Goal: Transaction & Acquisition: Purchase product/service

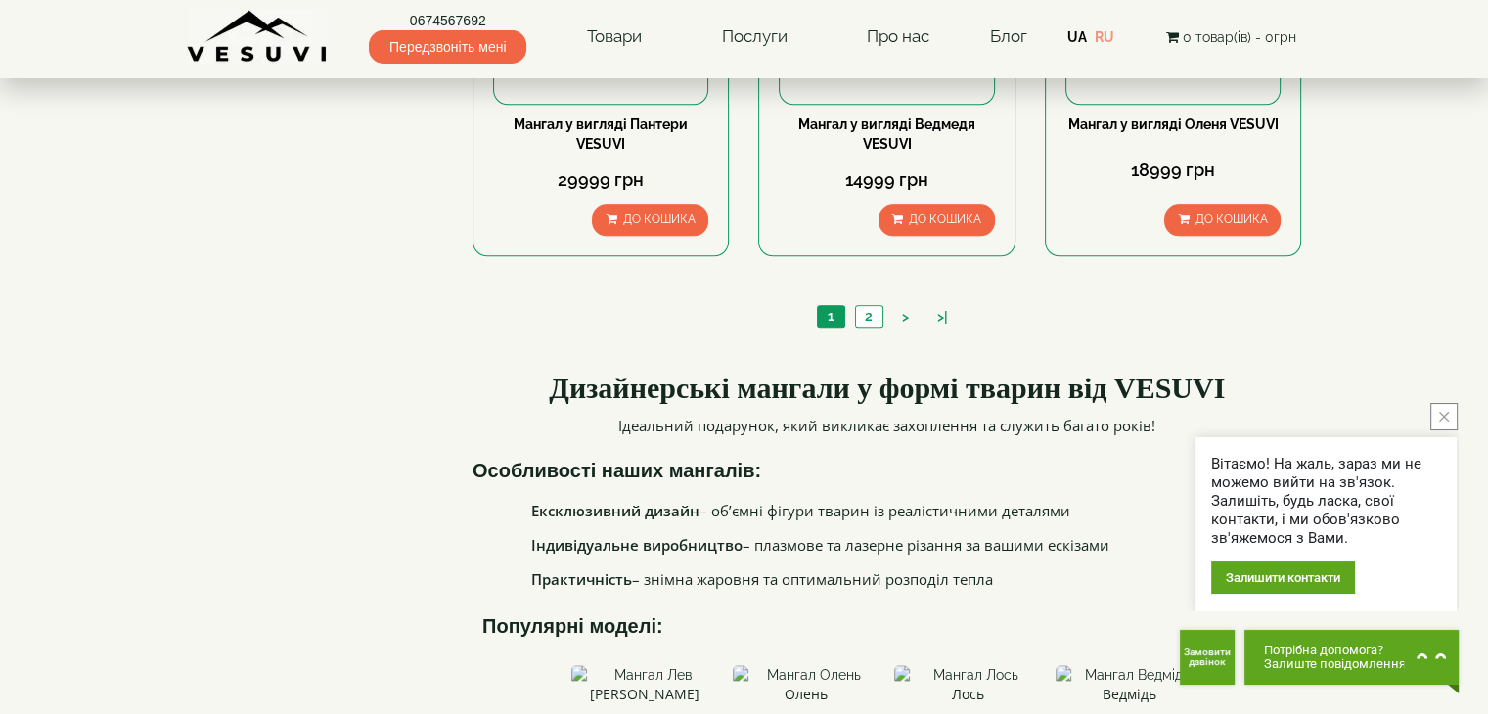
scroll to position [2054, 0]
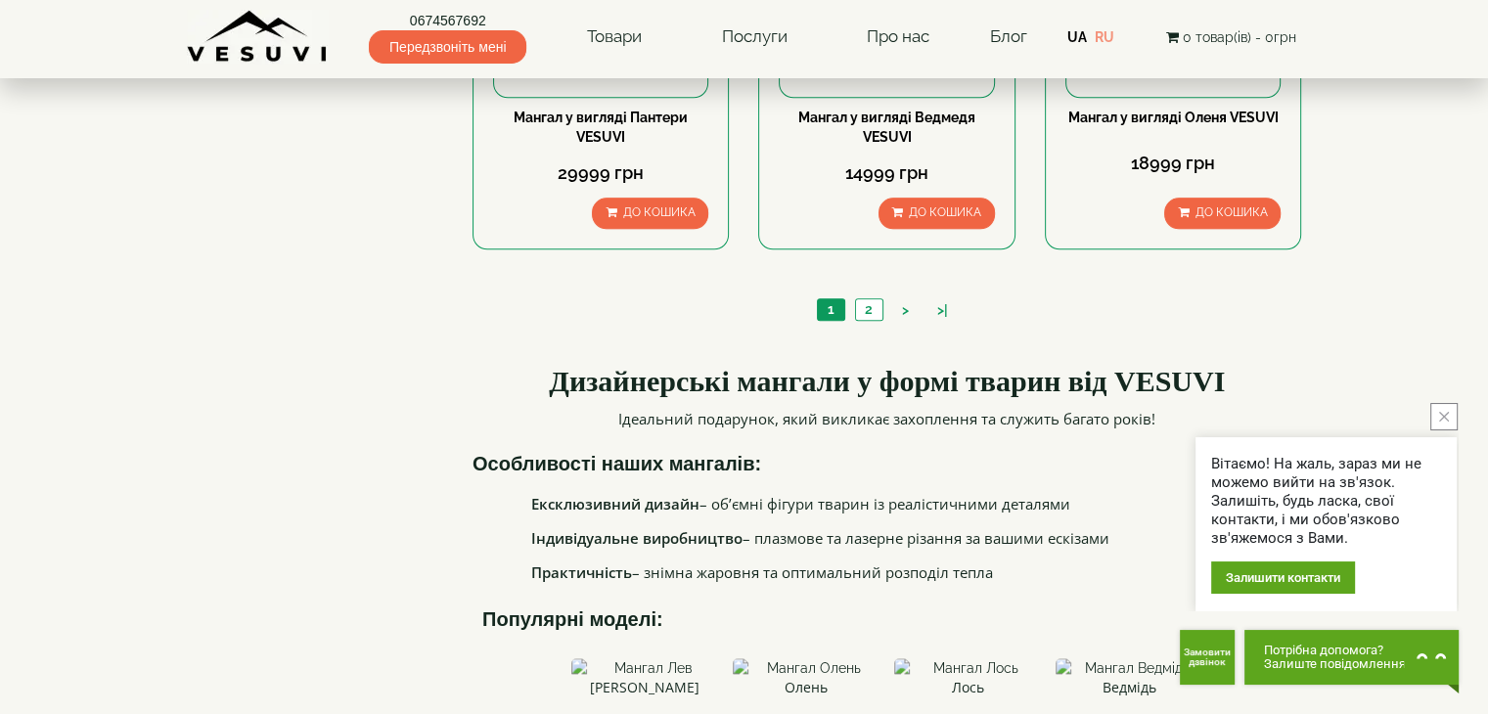
click at [872, 322] on ul "1 2 > >|" at bounding box center [887, 311] width 151 height 27
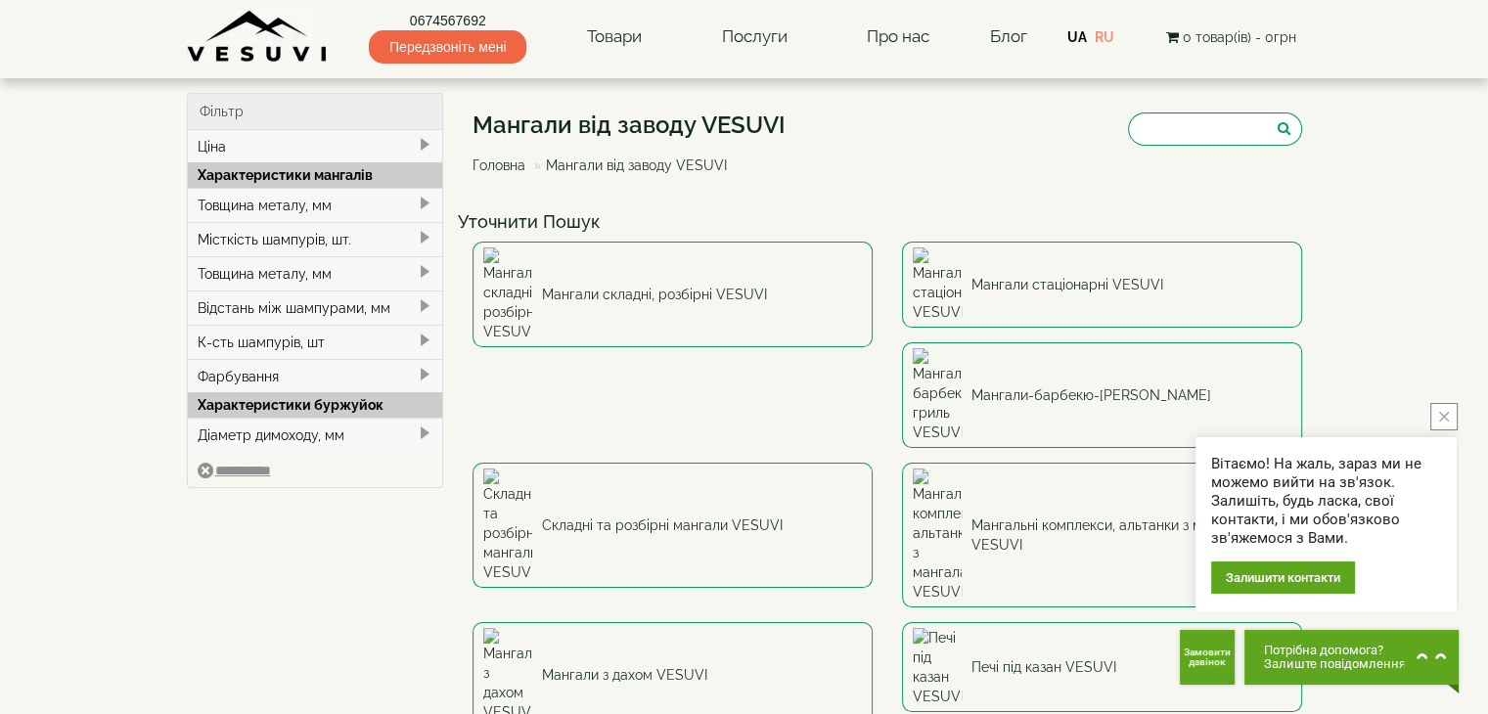
scroll to position [98, 0]
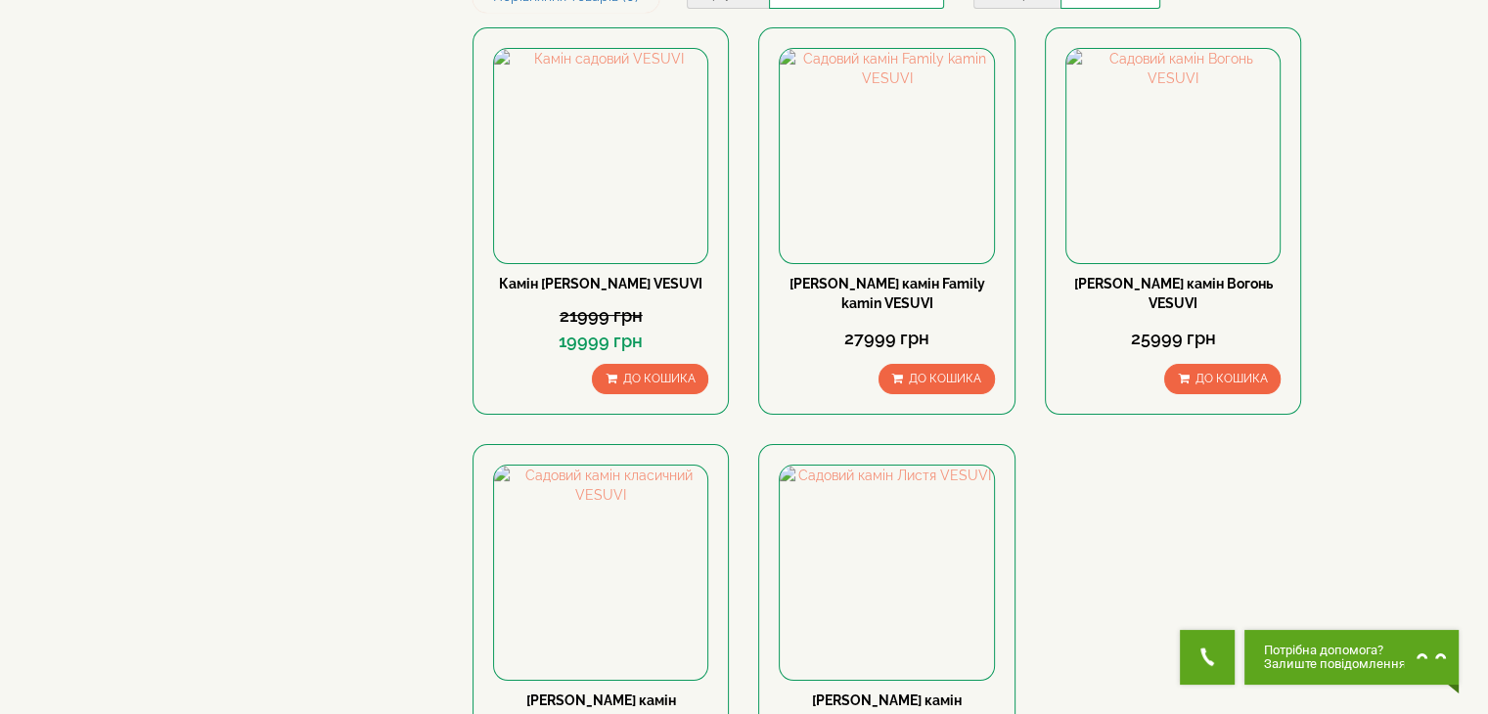
scroll to position [489, 0]
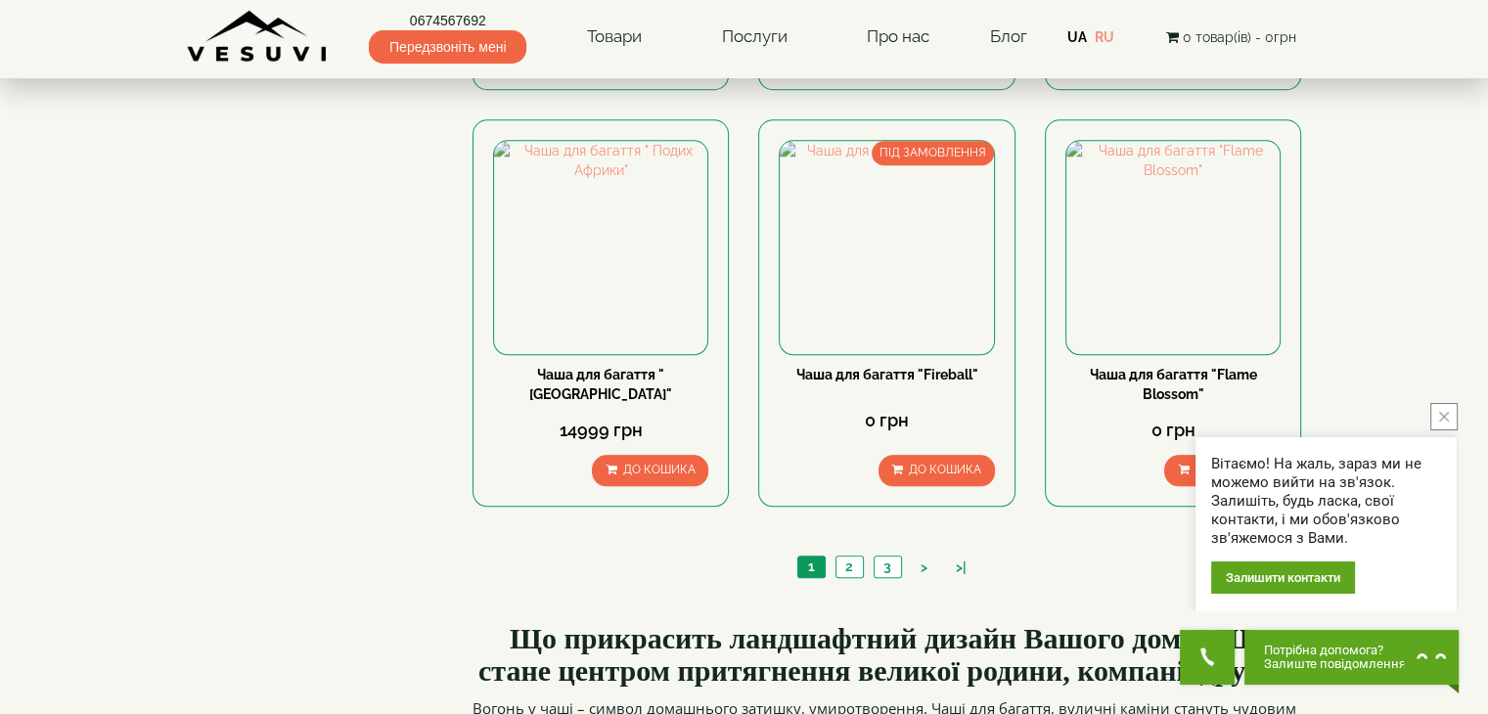
scroll to position [2054, 0]
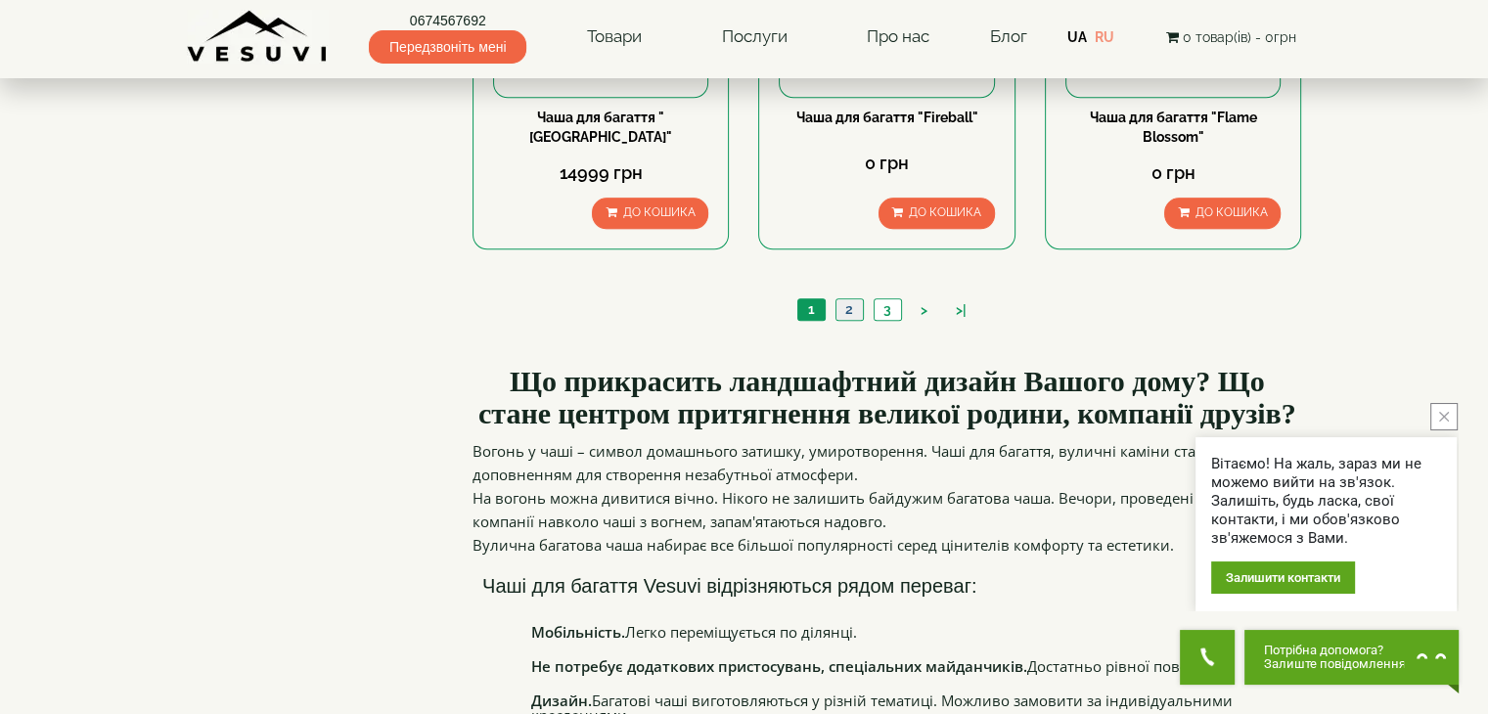
click at [846, 302] on link "2" at bounding box center [848, 309] width 27 height 21
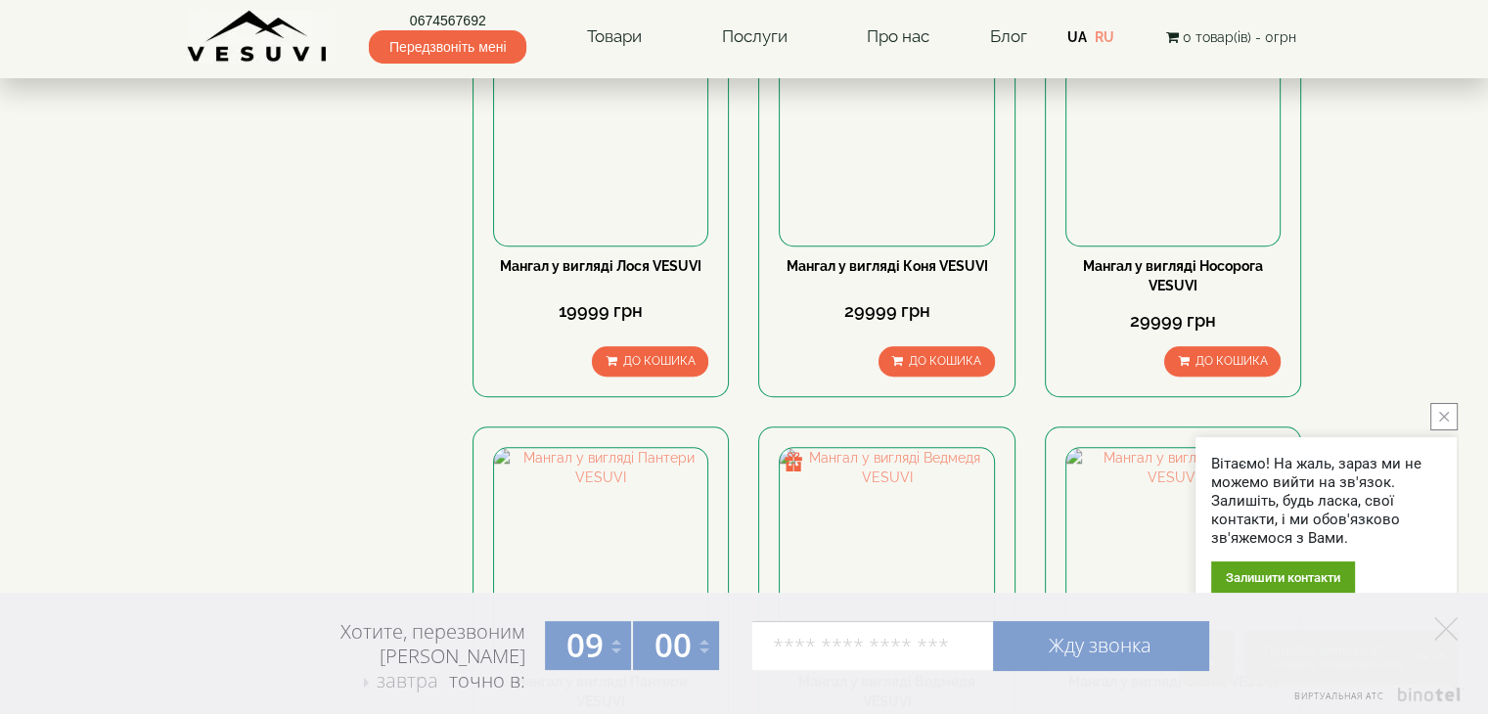
scroll to position [1369, 0]
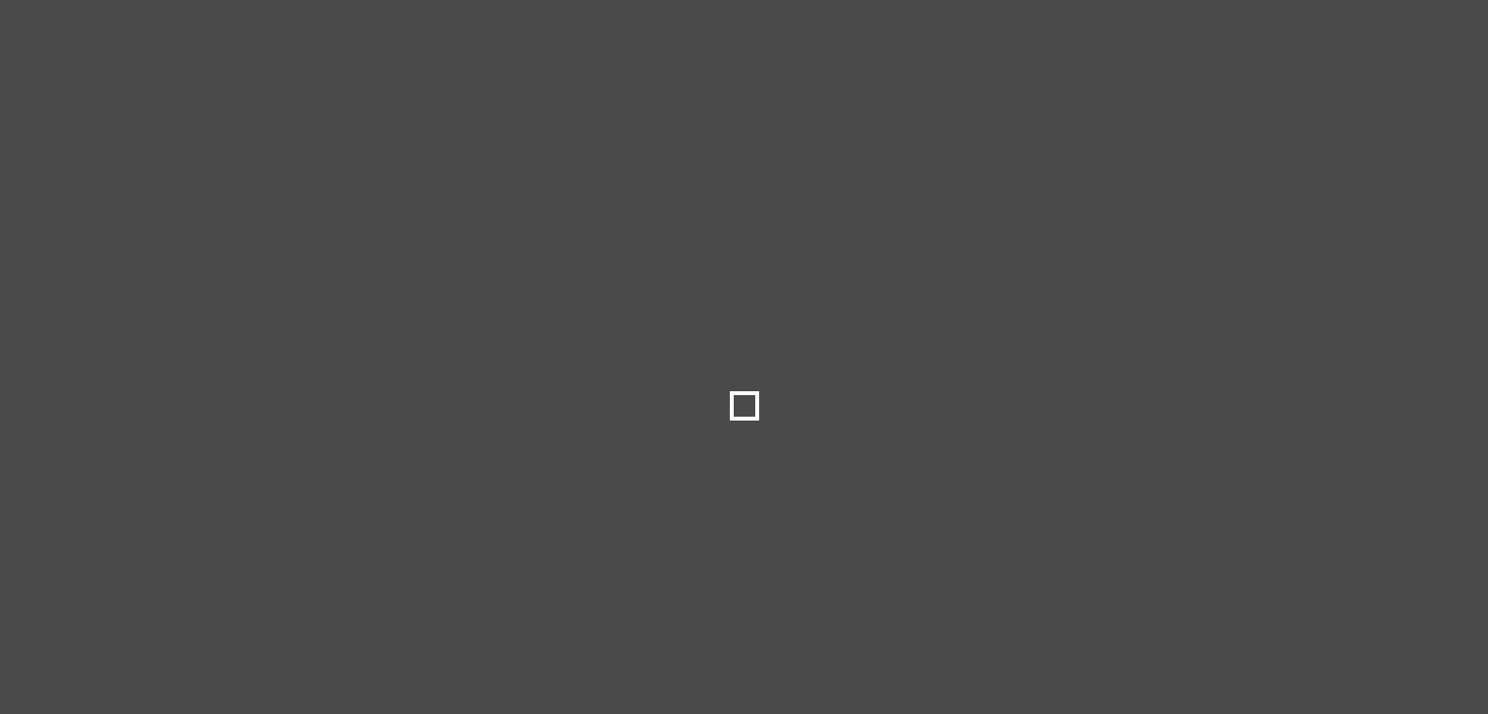
select select
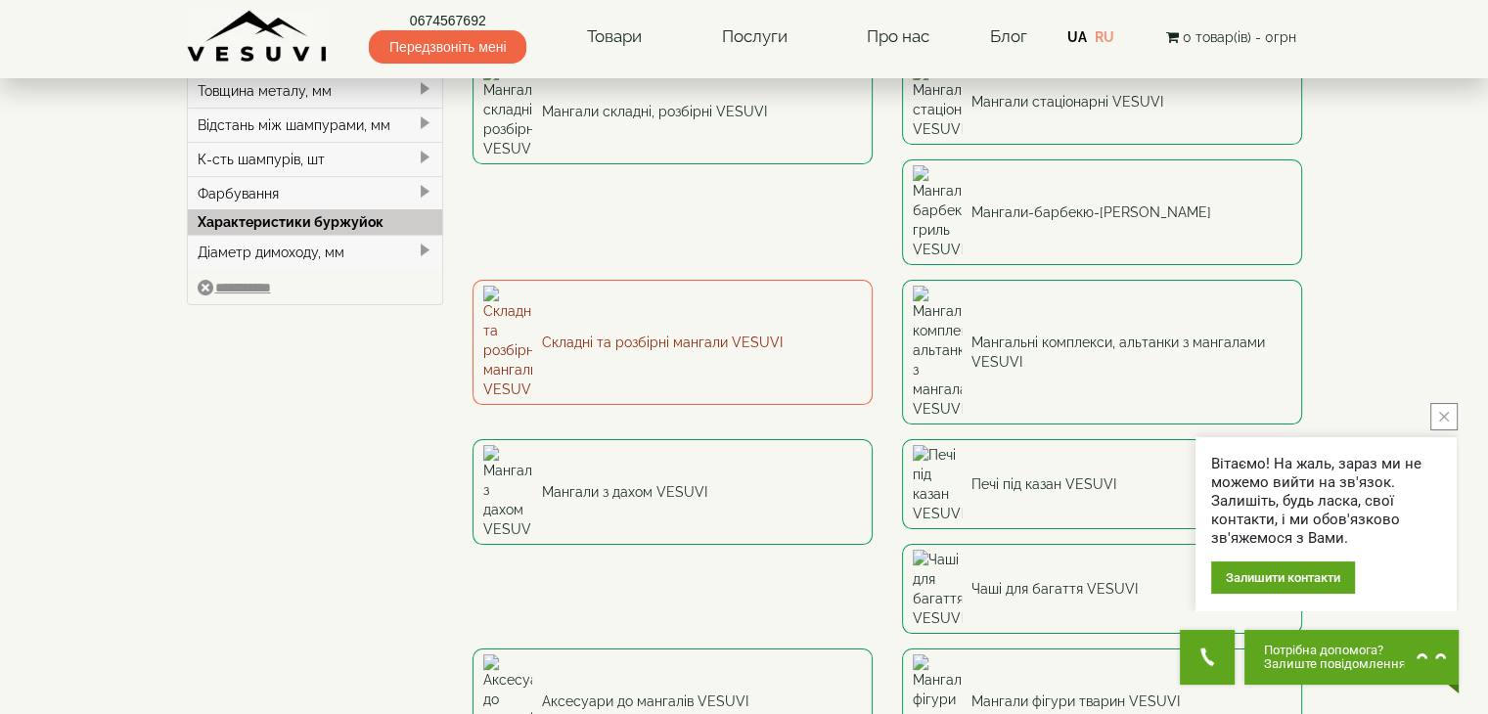
scroll to position [293, 0]
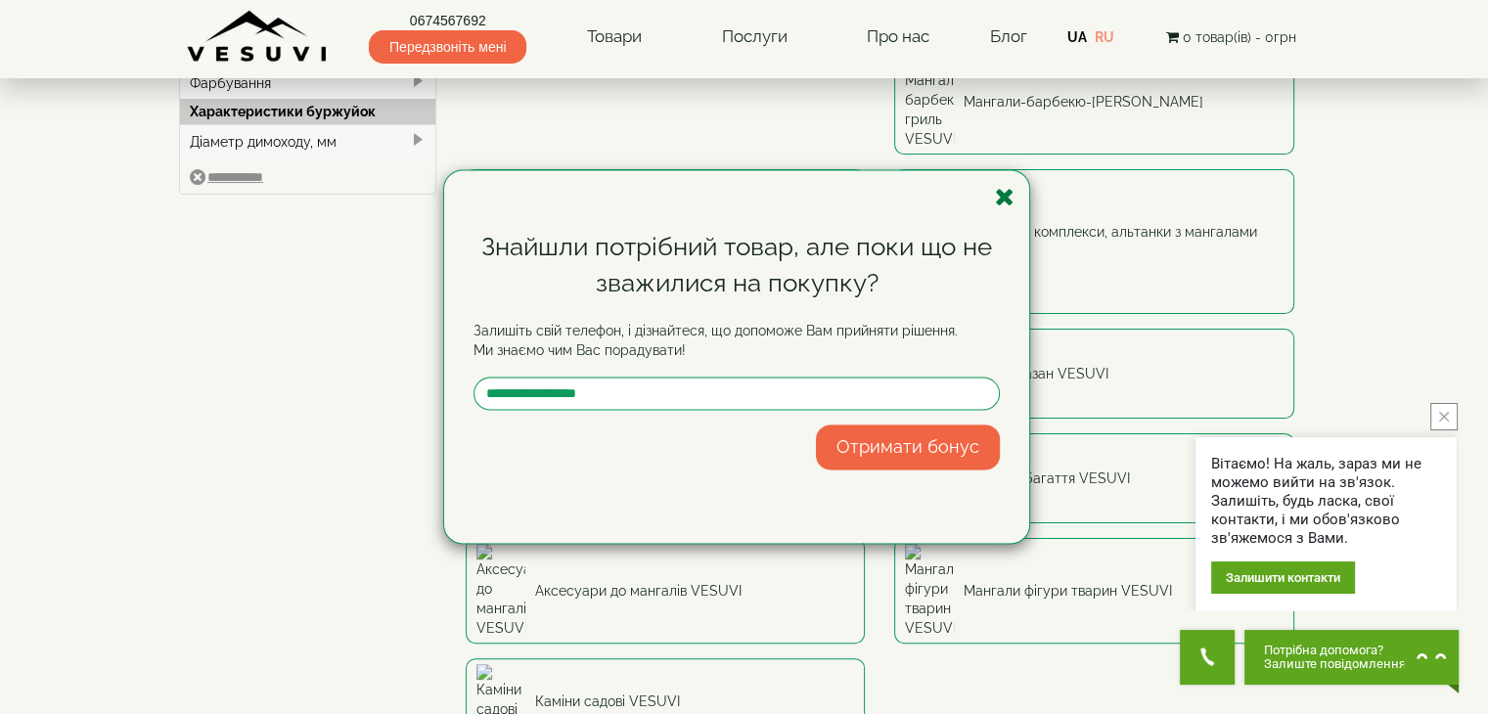
click at [1001, 191] on icon "button" at bounding box center [1005, 197] width 20 height 24
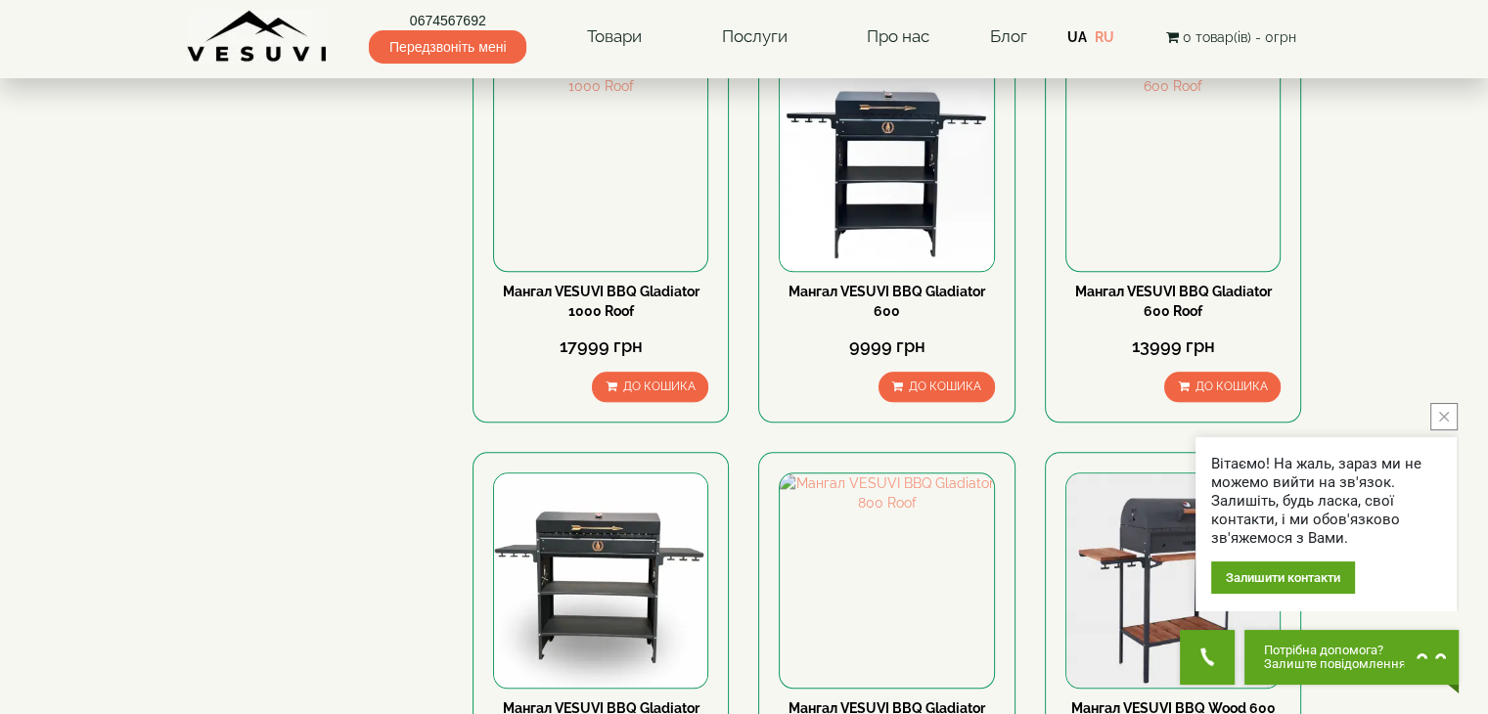
scroll to position [2445, 0]
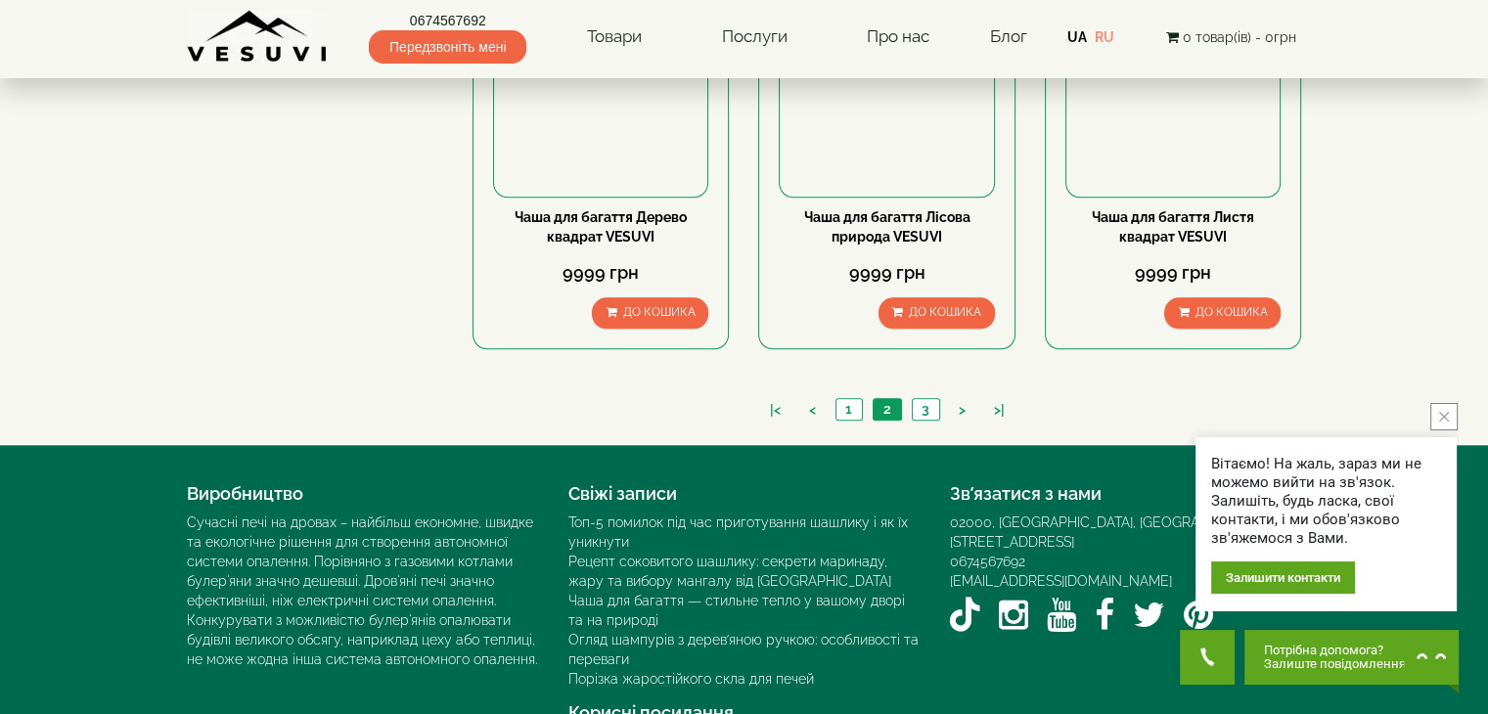
scroll to position [1956, 0]
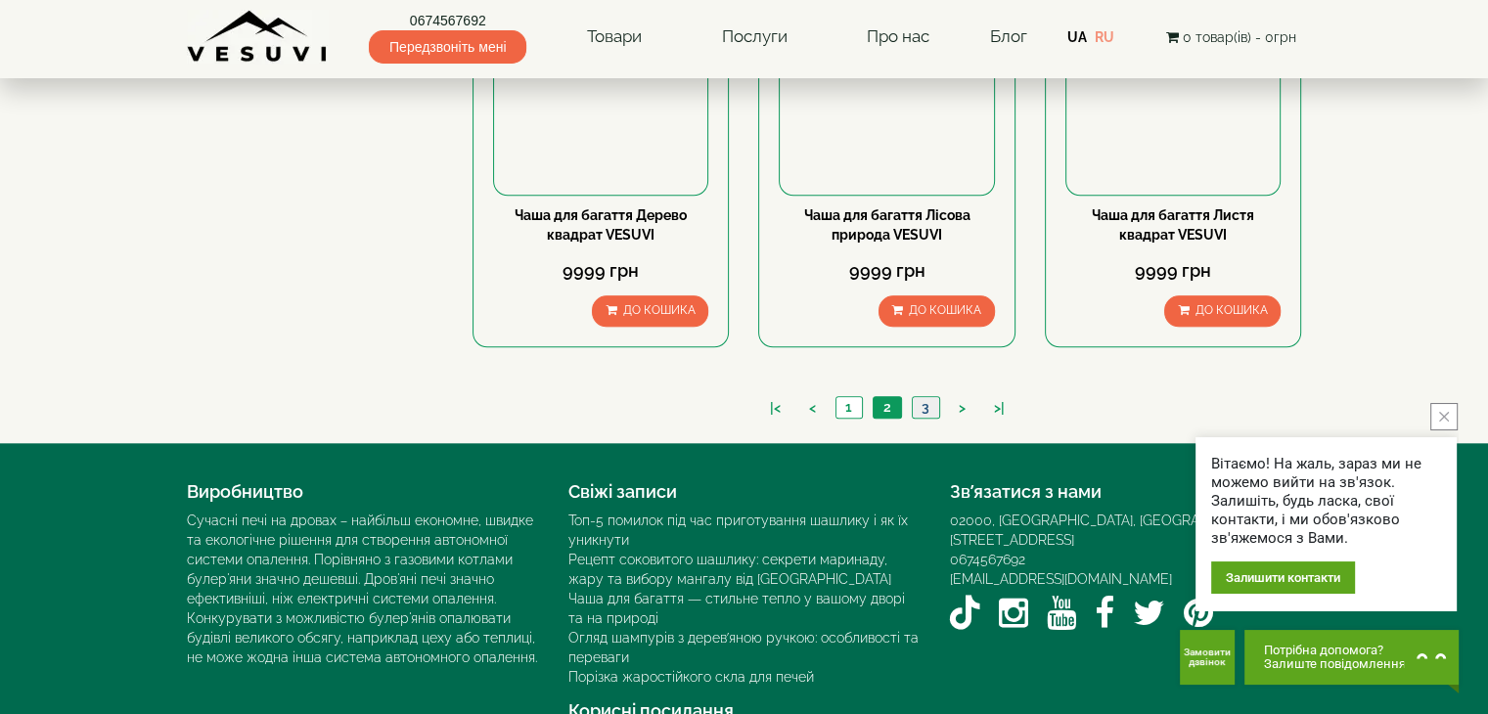
click at [926, 409] on link "3" at bounding box center [925, 407] width 27 height 21
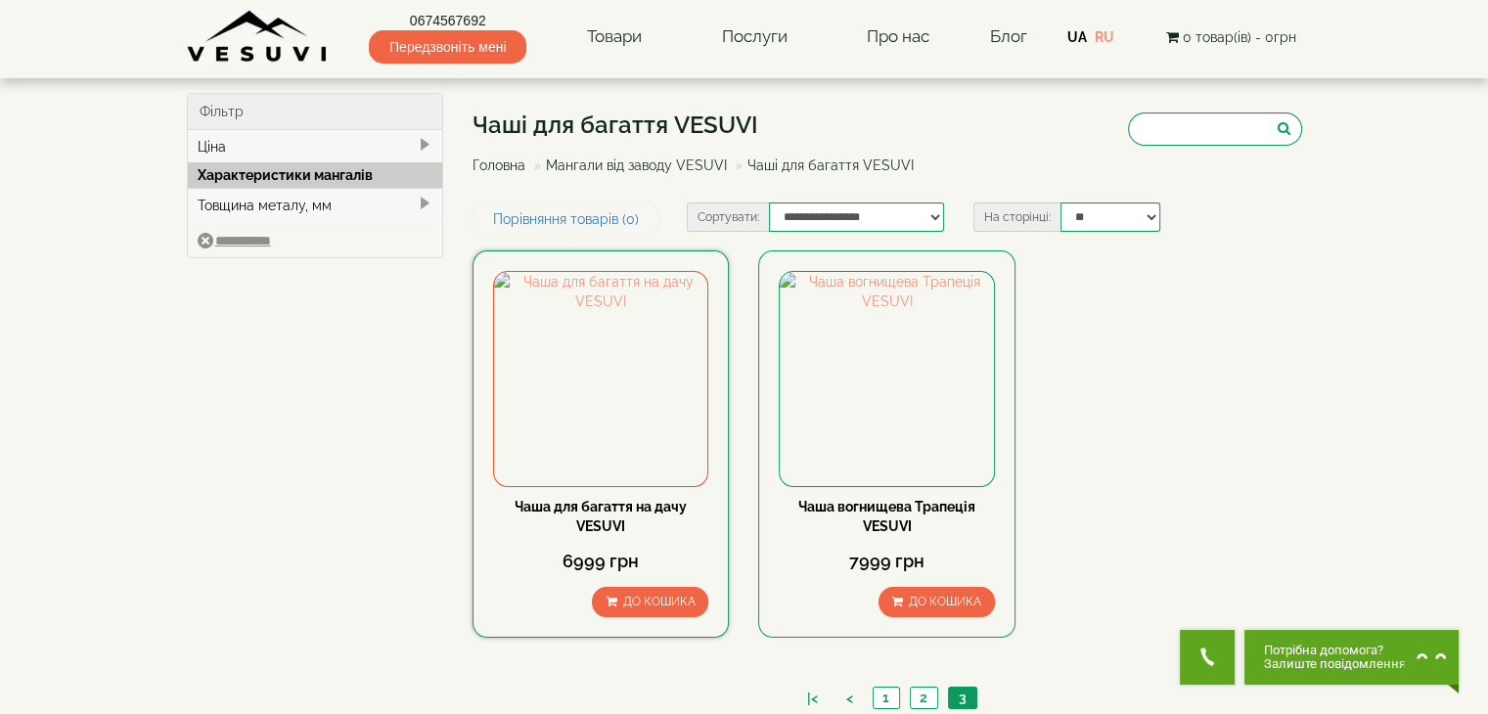
scroll to position [293, 0]
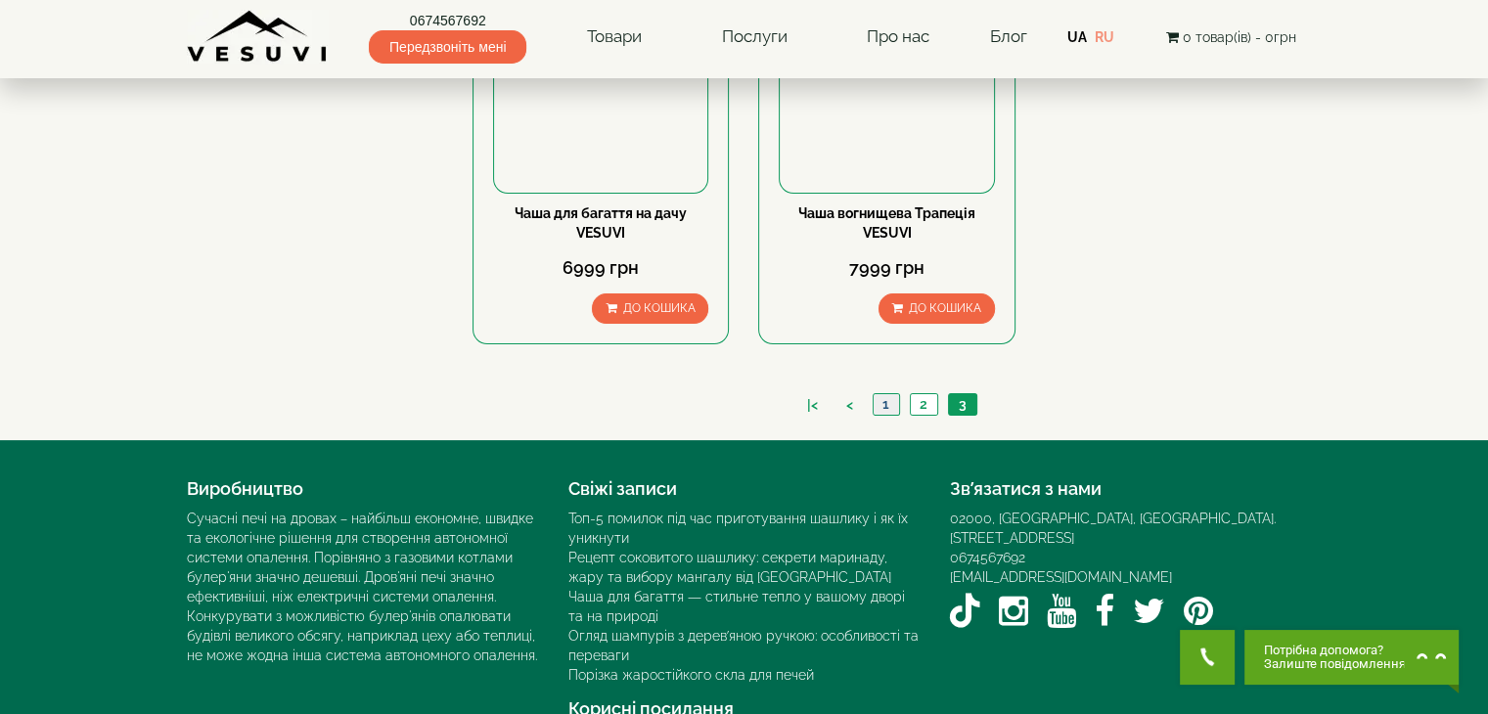
click at [887, 400] on link "1" at bounding box center [885, 404] width 26 height 21
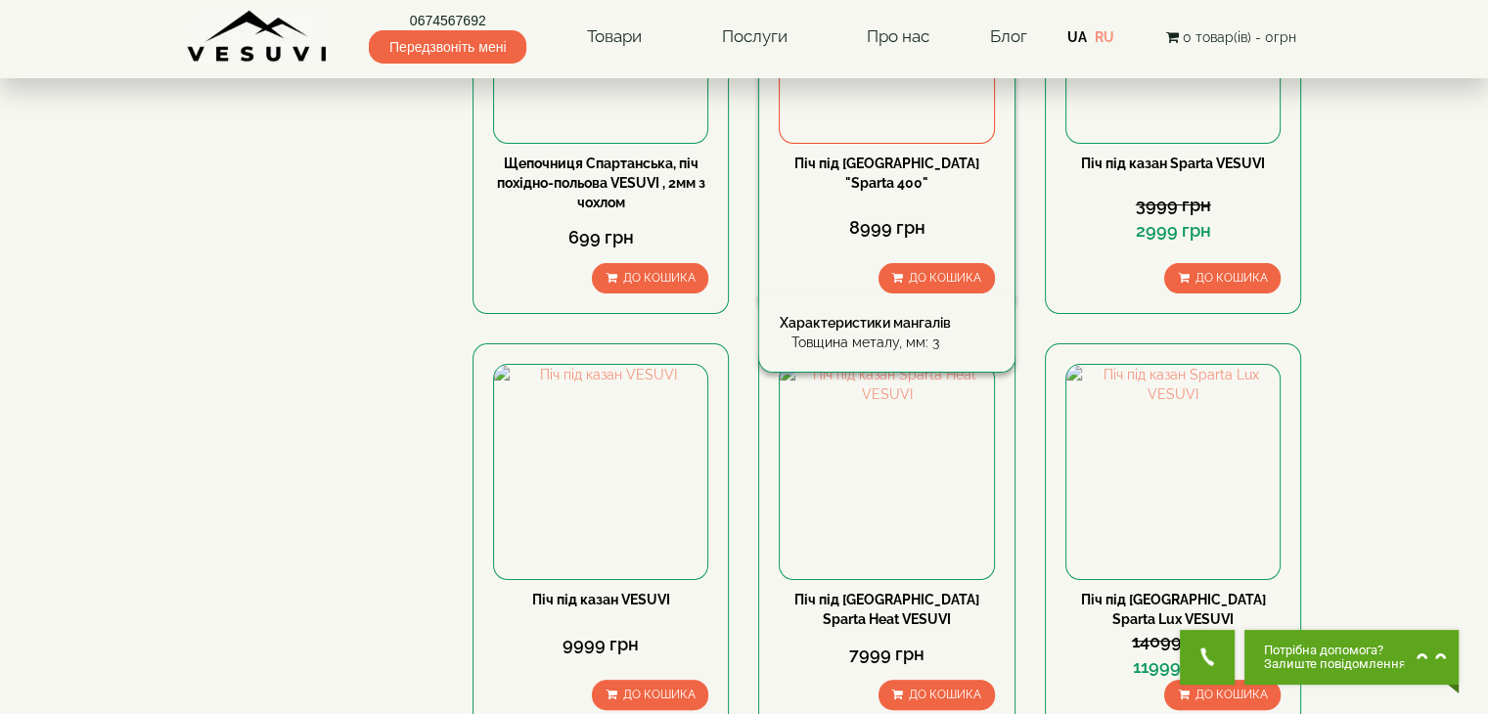
scroll to position [587, 0]
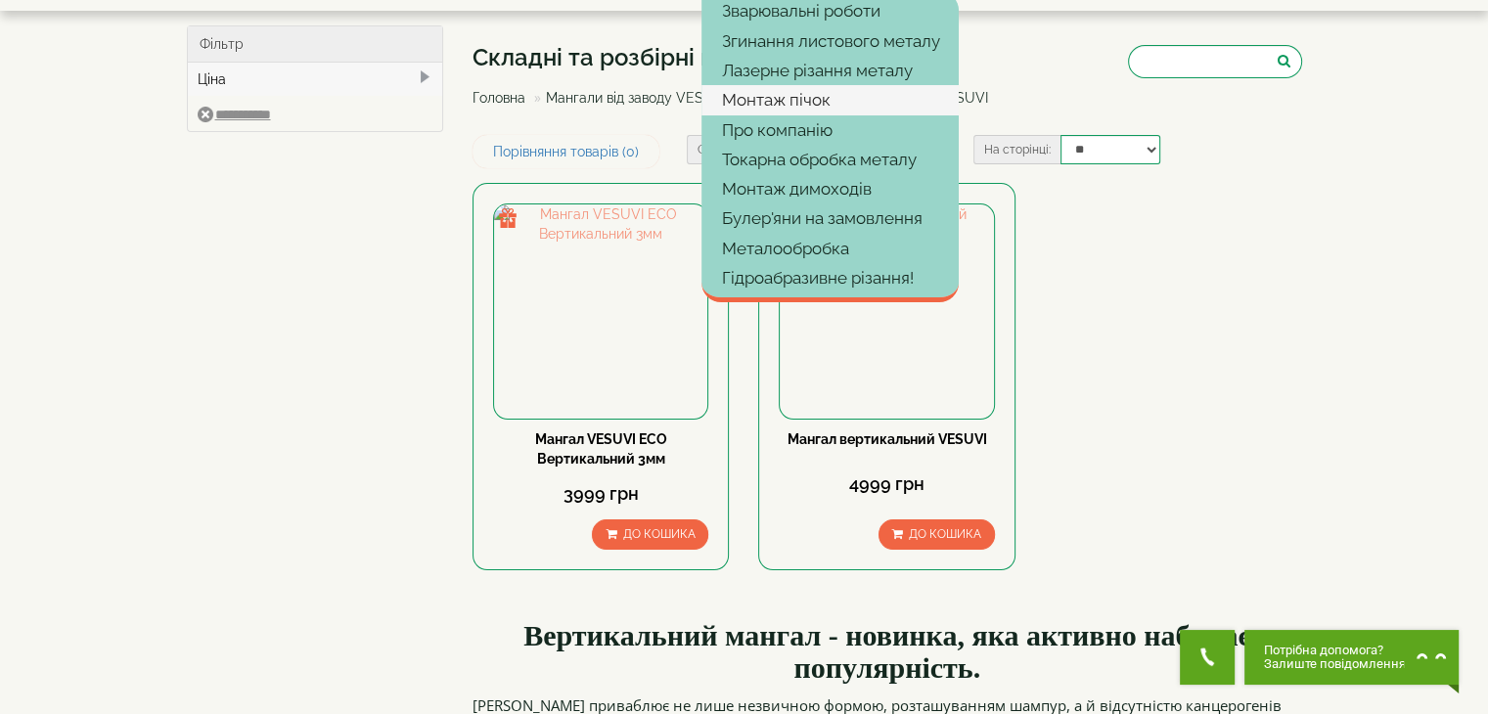
scroll to position [98, 0]
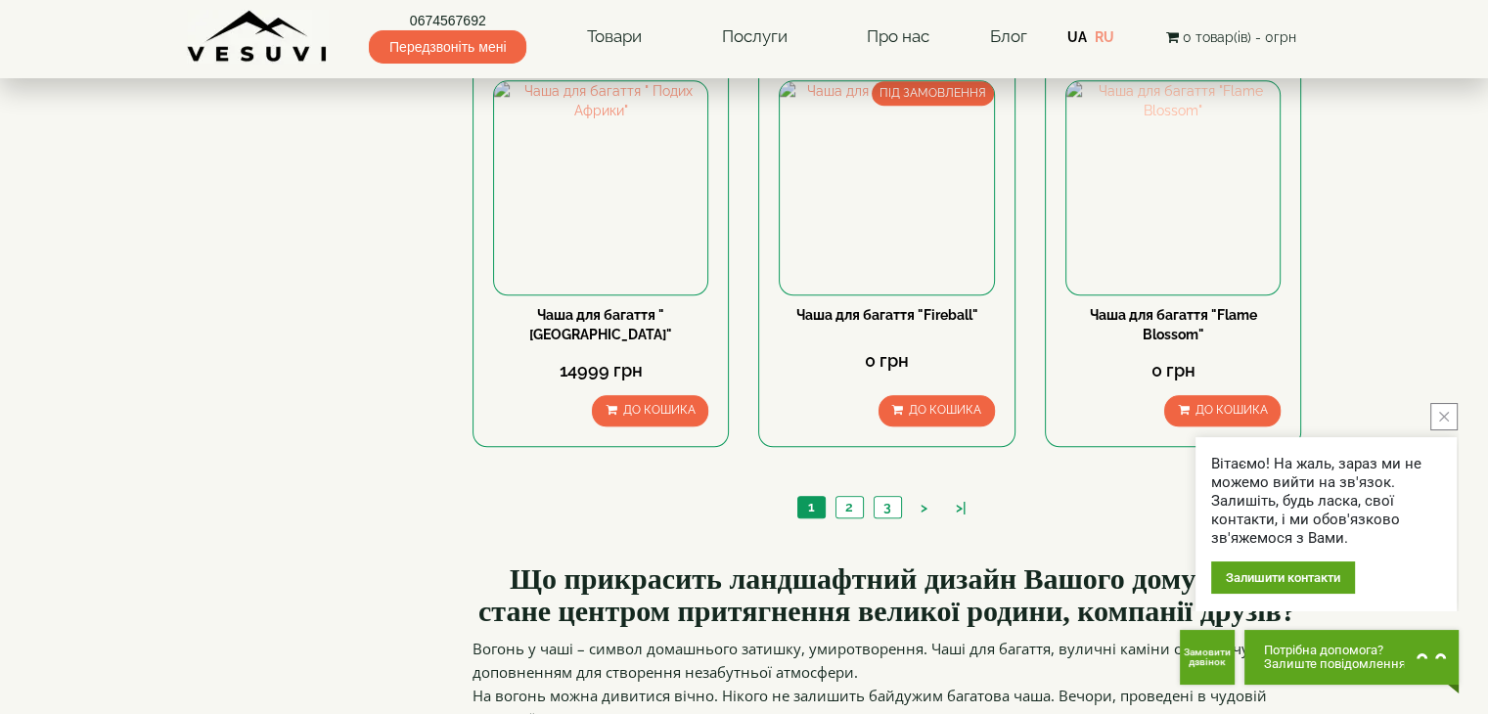
scroll to position [1858, 0]
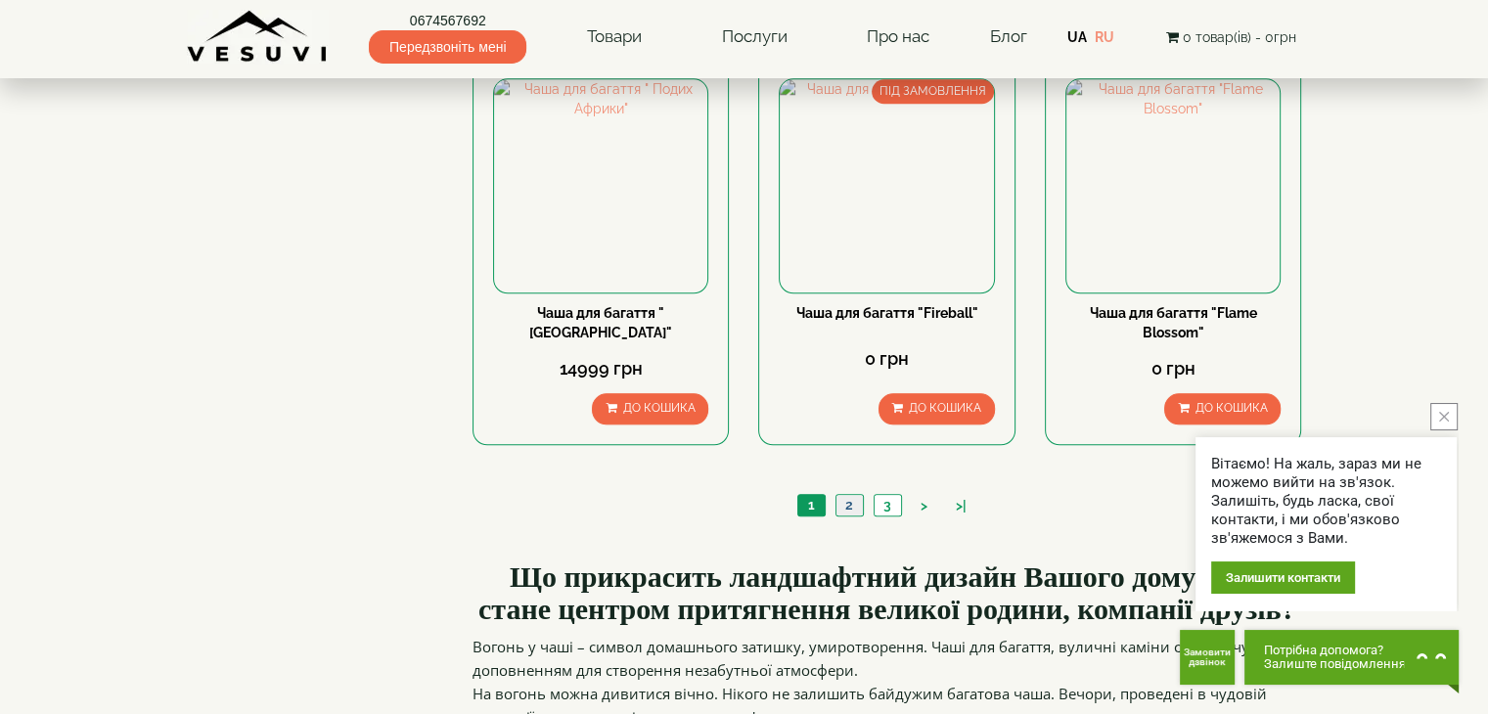
click at [857, 508] on link "2" at bounding box center [848, 505] width 27 height 21
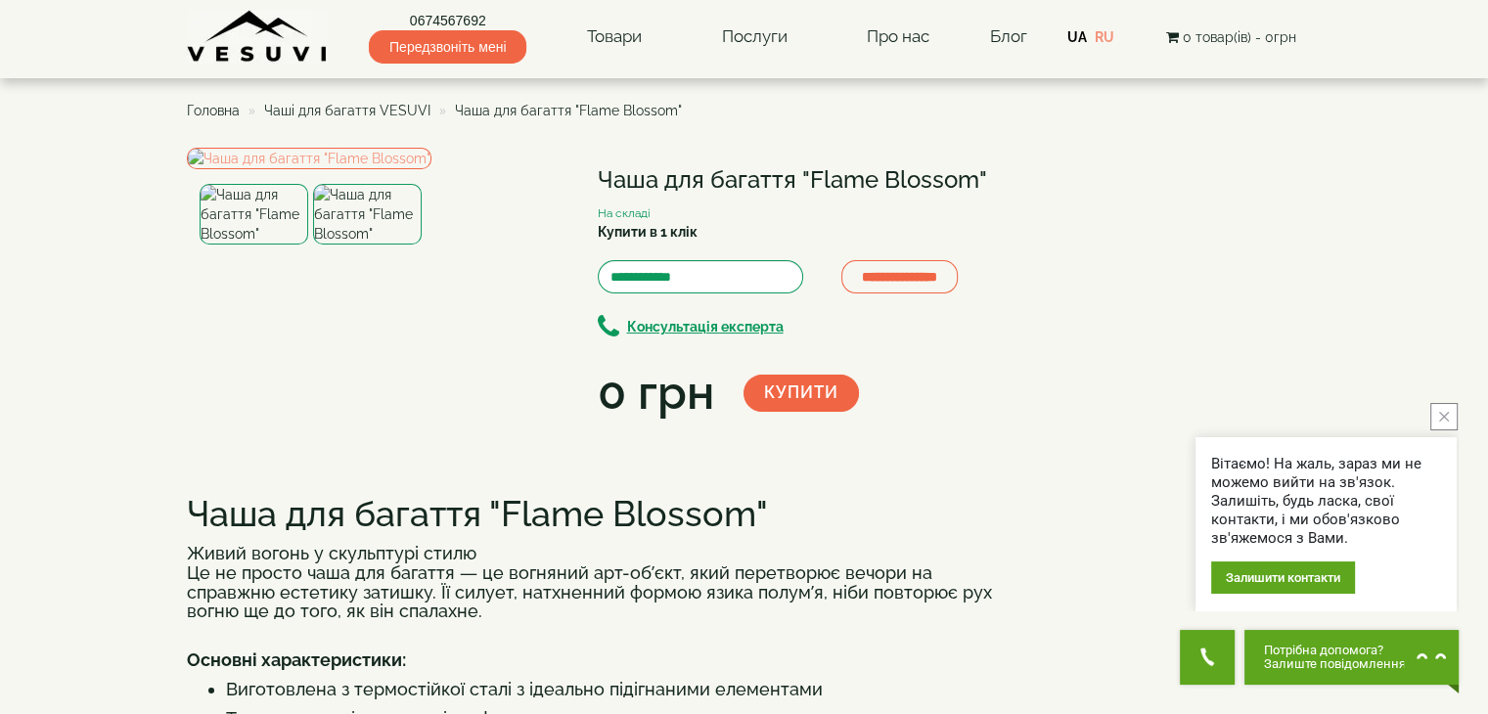
click at [380, 245] on img at bounding box center [367, 214] width 109 height 61
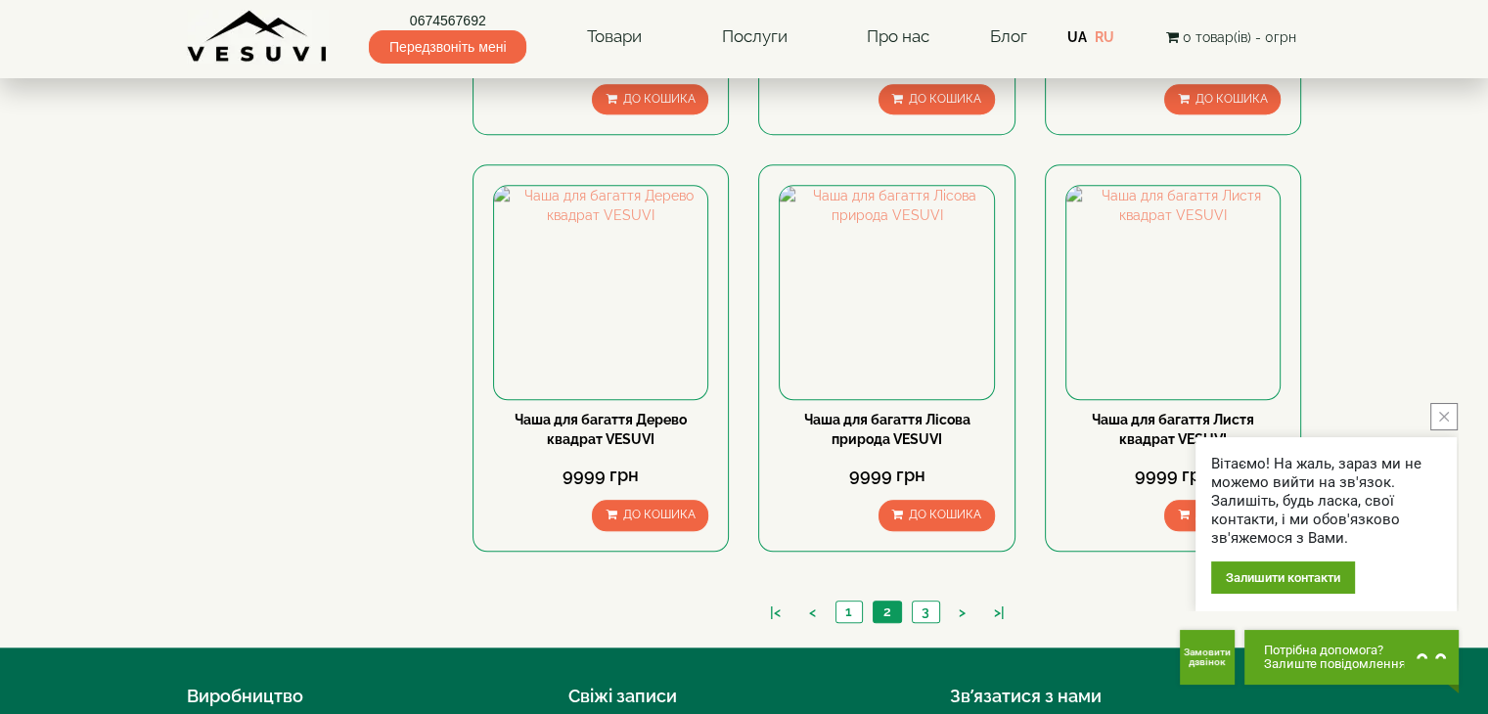
scroll to position [1761, 0]
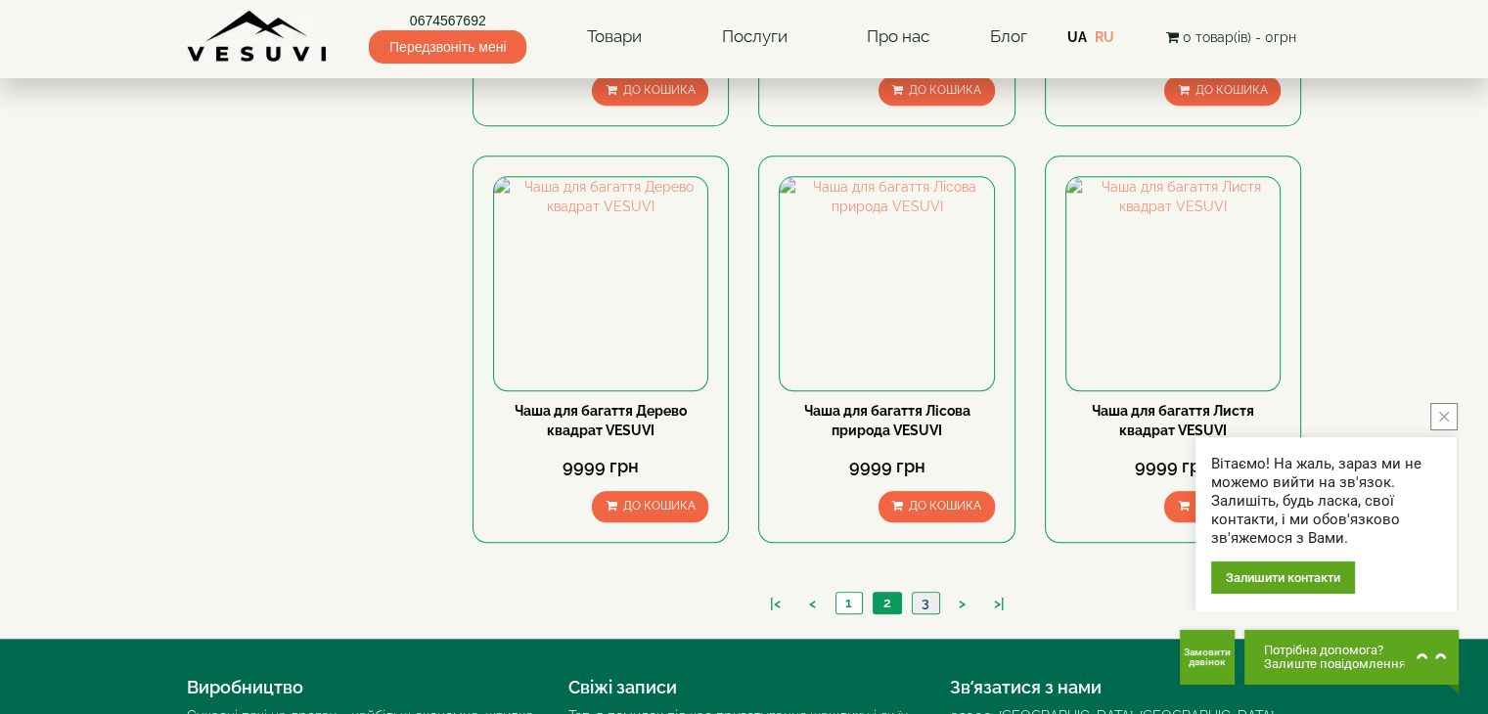
click at [927, 602] on link "3" at bounding box center [925, 603] width 27 height 21
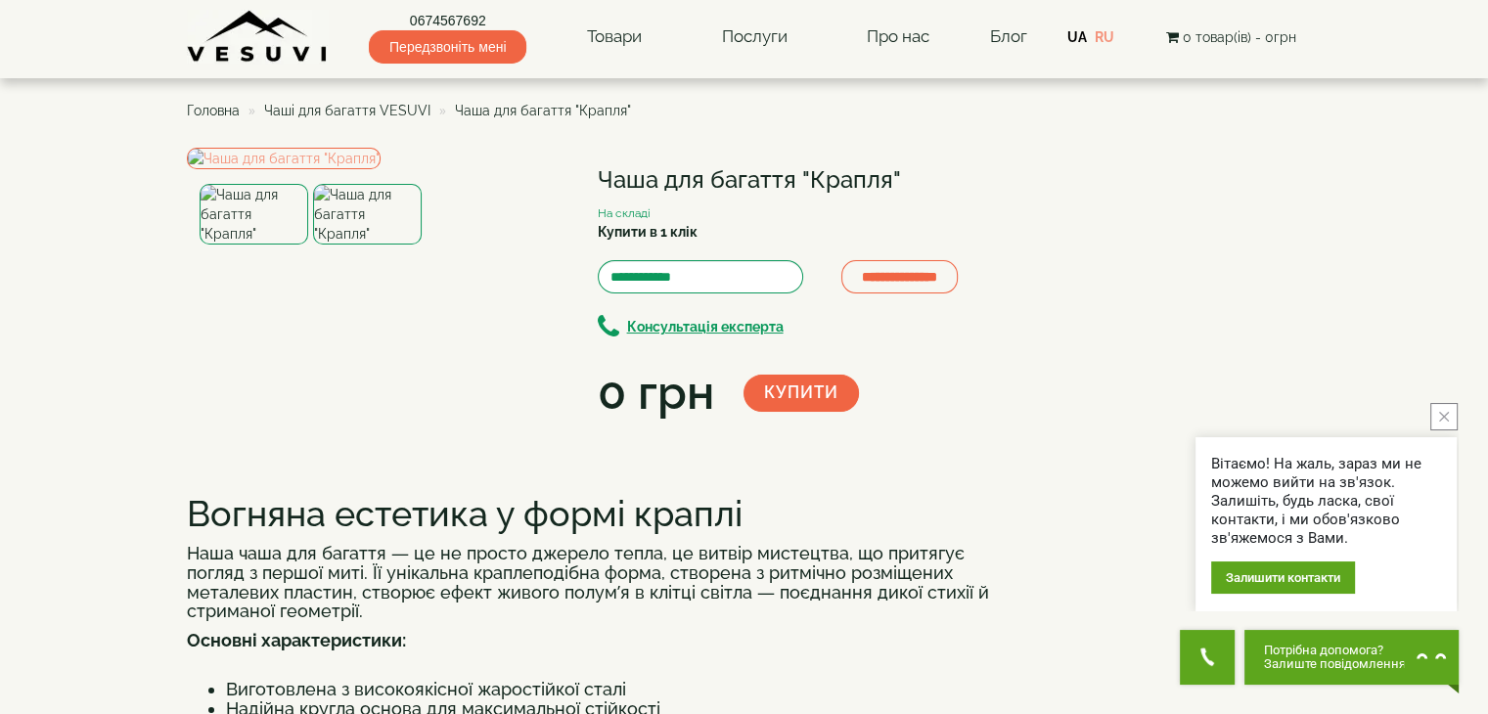
click at [368, 245] on img at bounding box center [367, 214] width 109 height 61
click at [248, 245] on img at bounding box center [254, 214] width 109 height 61
click at [333, 245] on img at bounding box center [367, 214] width 109 height 61
